Goal: Obtain resource: Obtain resource

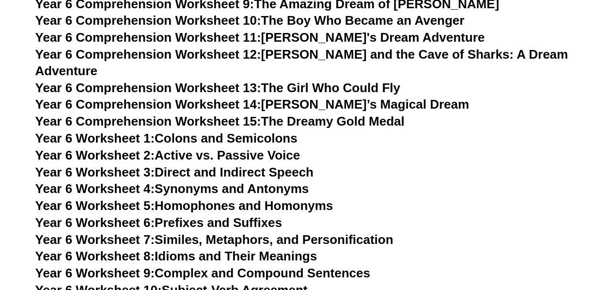
scroll to position [5573, 0]
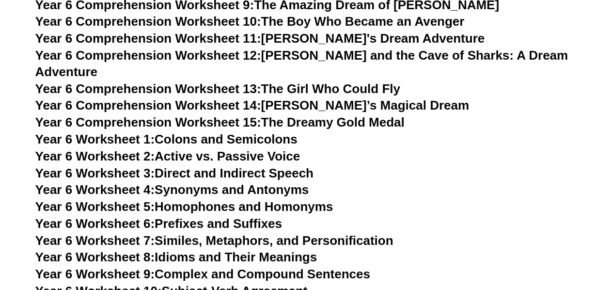
click at [253, 182] on link "Year 6 Worksheet 4: Synonyms and Antonyms" at bounding box center [172, 189] width 274 height 15
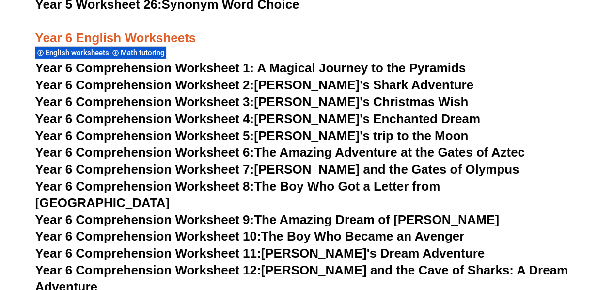
scroll to position [5356, 0]
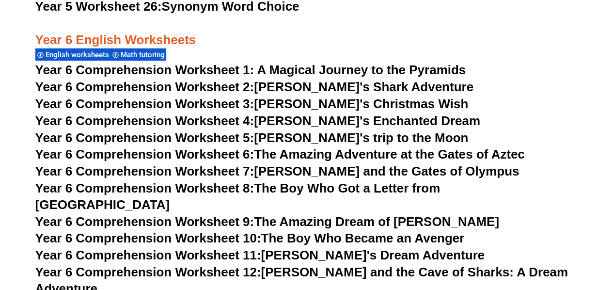
click at [294, 69] on span "Year 6 Comprehension Worksheet 1: A Magical Journey to the Pyramids" at bounding box center [250, 70] width 431 height 15
click at [312, 89] on link "Year 6 Comprehension Worksheet 2: Jake's Shark Adventure" at bounding box center [254, 86] width 438 height 15
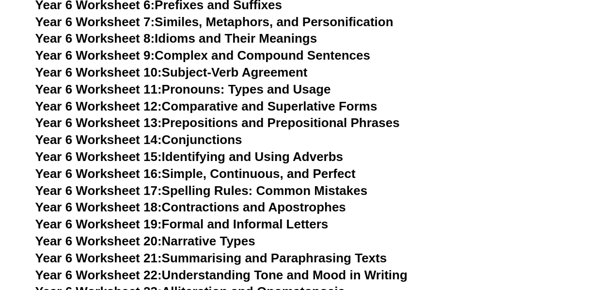
scroll to position [5792, 0]
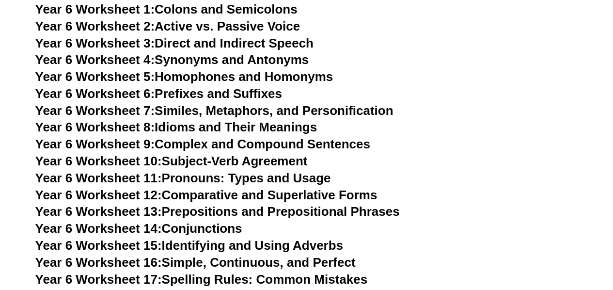
scroll to position [5549, 0]
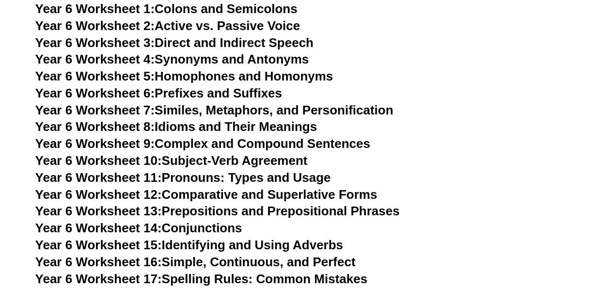
click at [250, 103] on link "Year 6 Worksheet 7: Similes, Metaphors, and Personification" at bounding box center [214, 110] width 358 height 15
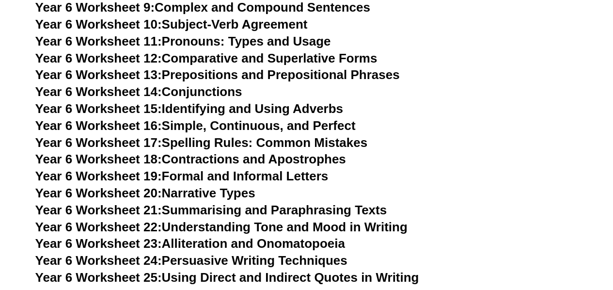
scroll to position [5700, 0]
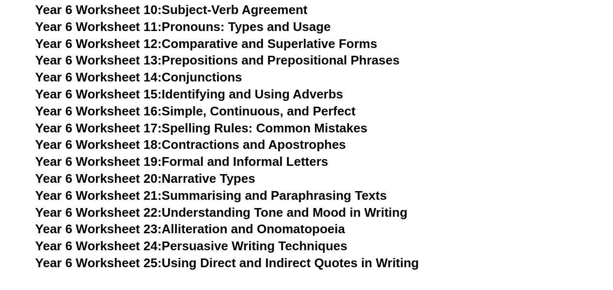
click at [269, 137] on link "Year 6 Worksheet 18: Contractions and Apostrophes" at bounding box center [190, 144] width 311 height 15
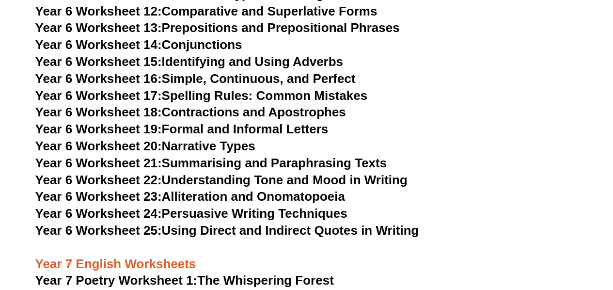
scroll to position [5733, 0]
